Goal: Find contact information: Find contact information

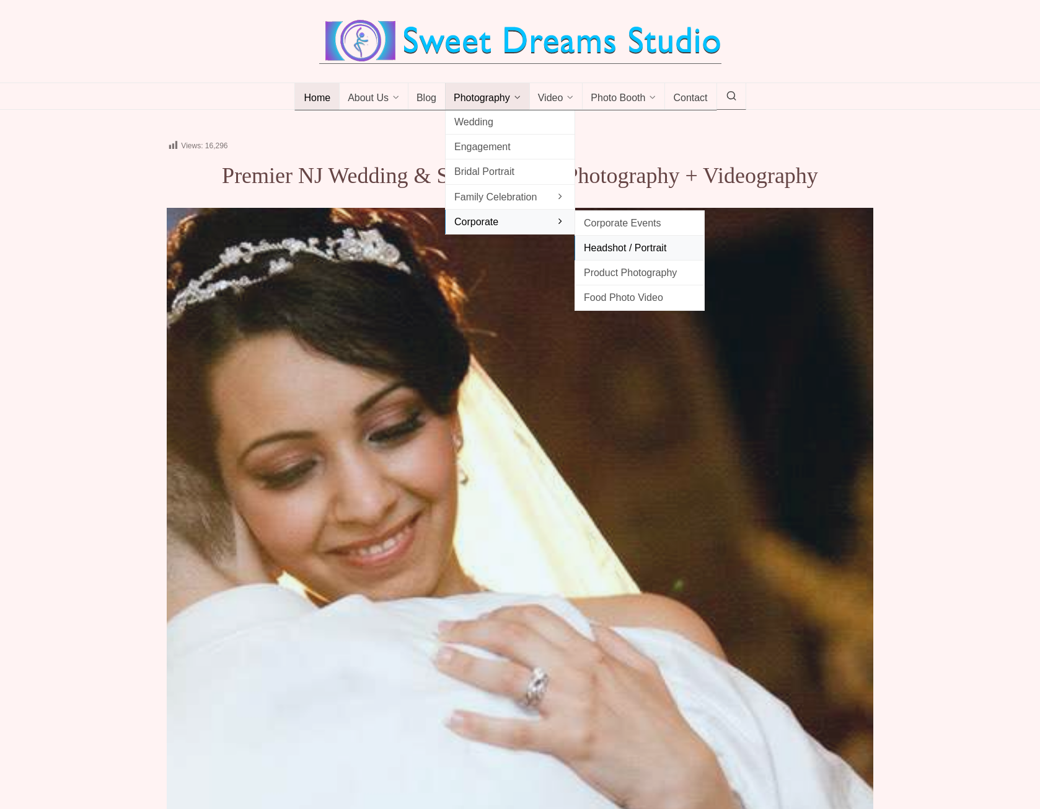
click at [616, 258] on link "Headshot / Portrait" at bounding box center [640, 248] width 130 height 25
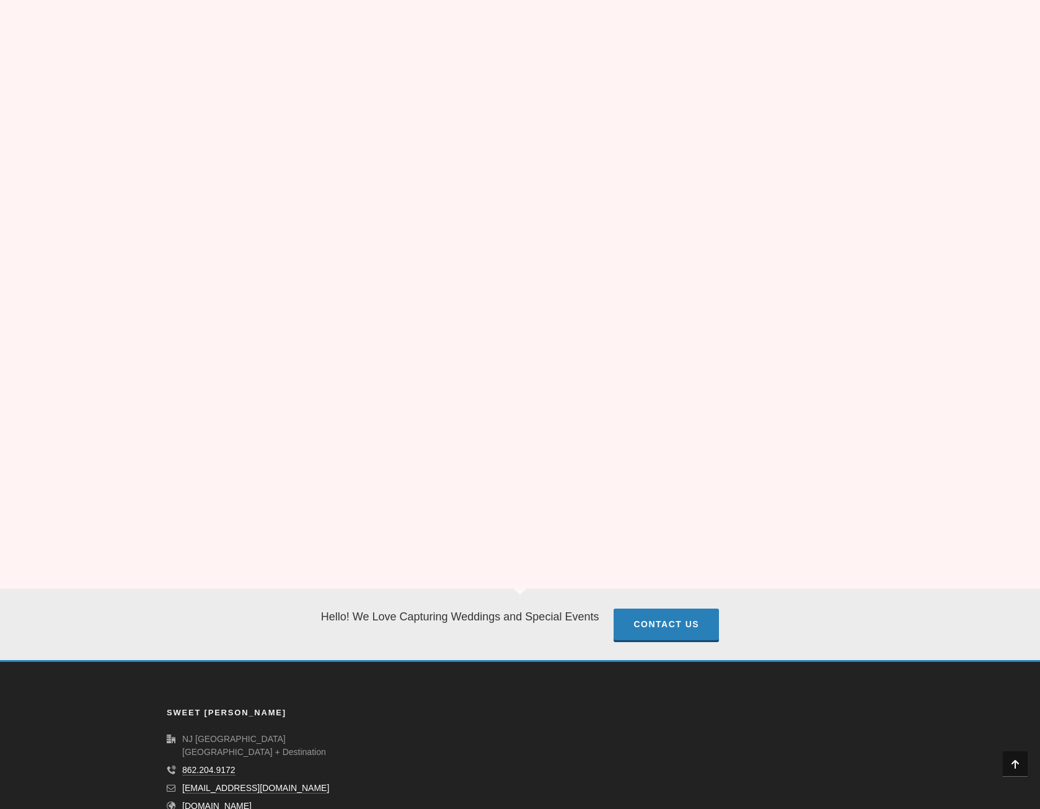
scroll to position [3732, 0]
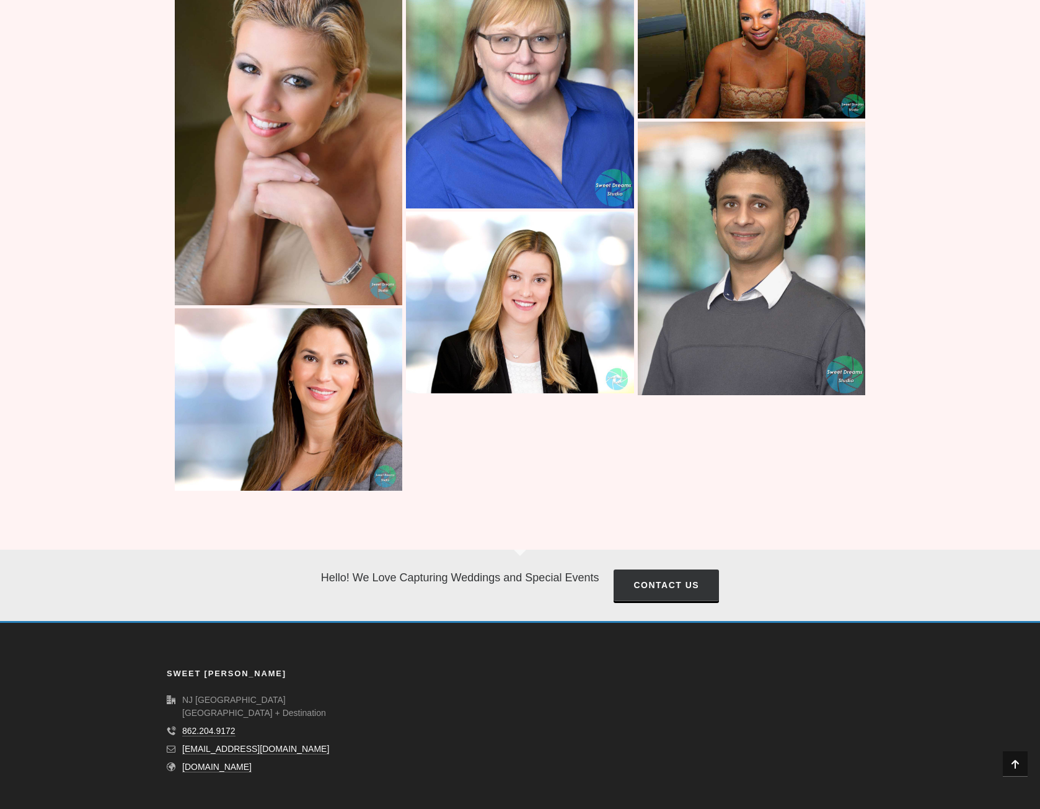
click at [660, 589] on link "Contact Us" at bounding box center [666, 585] width 105 height 32
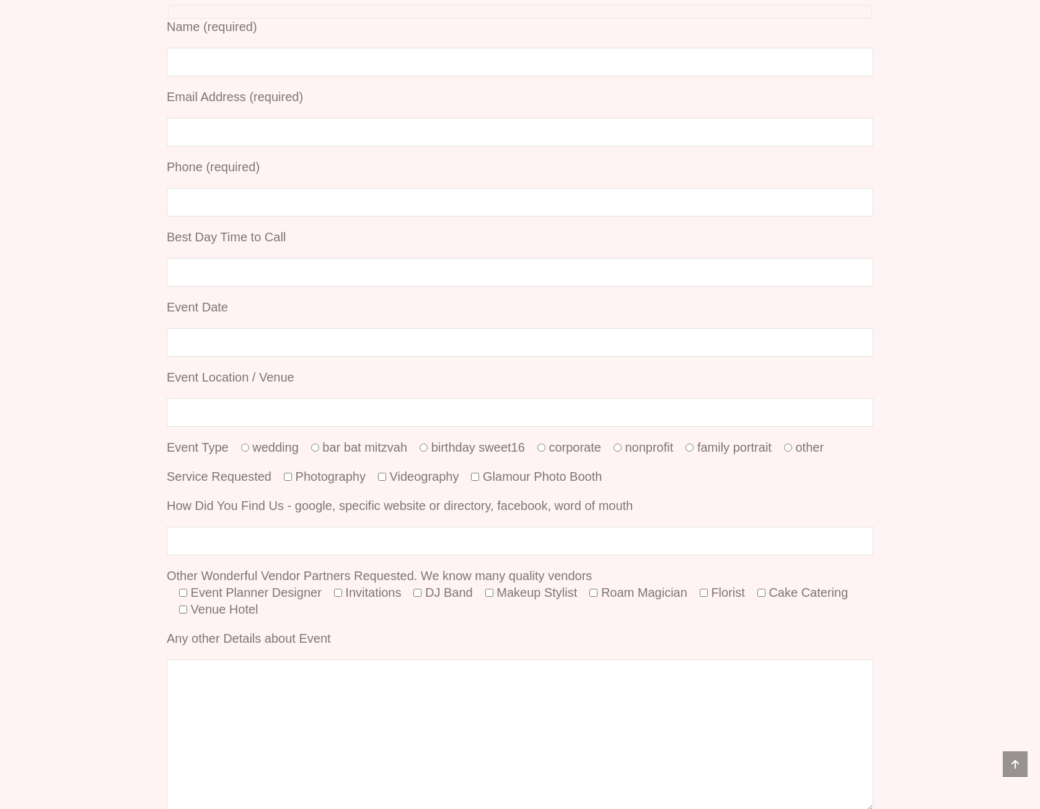
scroll to position [372, 0]
